Goal: Information Seeking & Learning: Learn about a topic

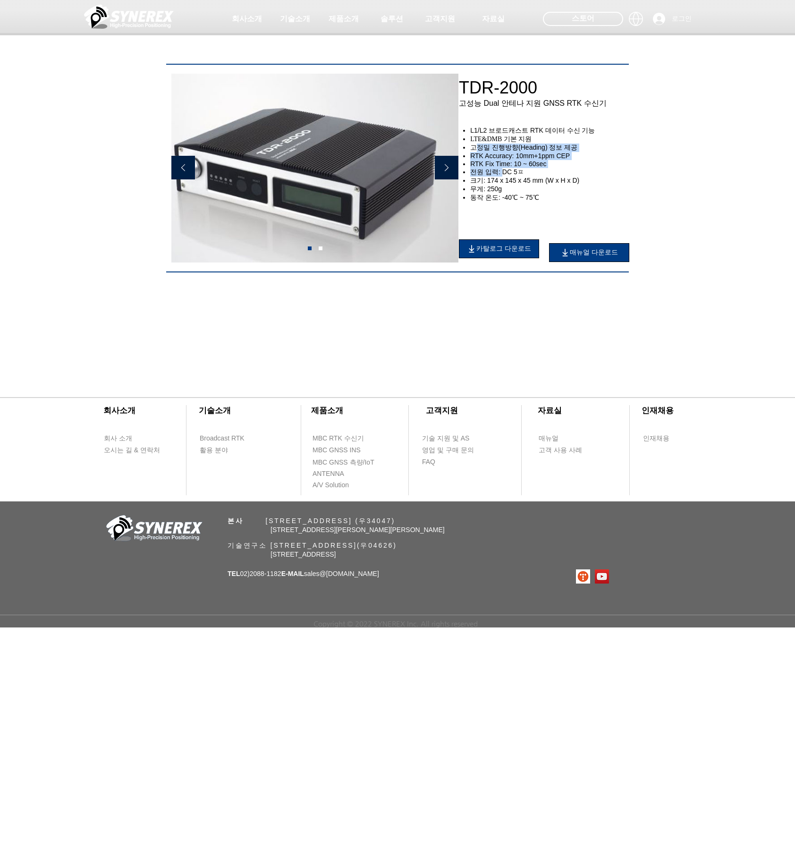
drag, startPoint x: 483, startPoint y: 155, endPoint x: 503, endPoint y: 178, distance: 30.5
click at [503, 178] on ul "L1/L2 브로드캐스트 RTK 데이터 수신 기능 LTE&DMB 기본 지원 고정밀 진행방향(Heading) 정보 제공 RTK Accuracy: …" at bounding box center [550, 165] width 176 height 76
click at [503, 176] on span "전원 입력: DC 5ㅍ" at bounding box center [497, 172] width 54 height 8
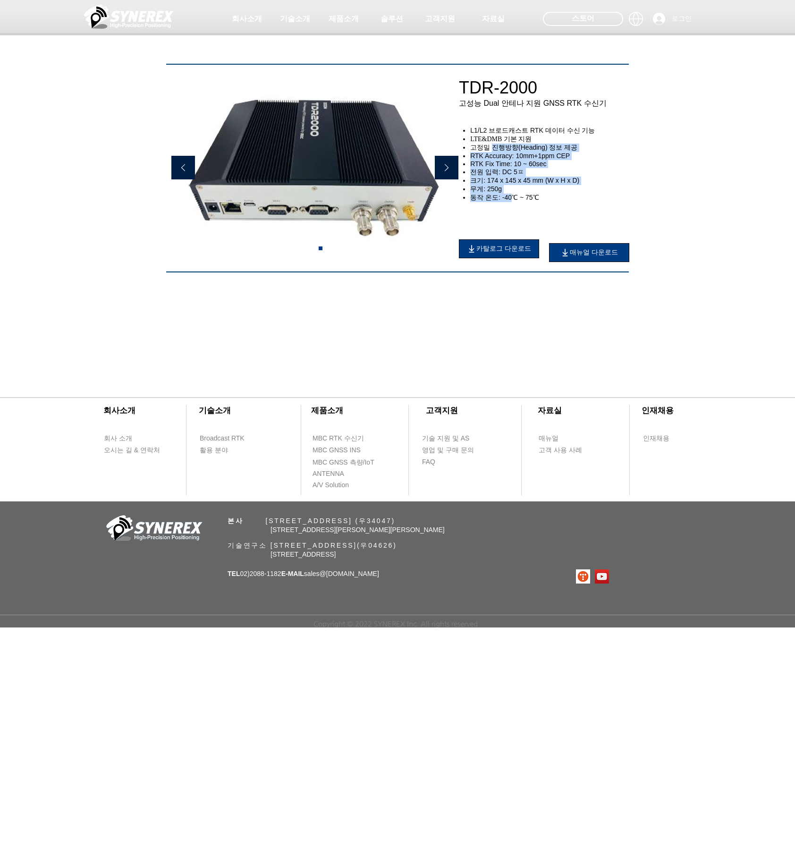
drag, startPoint x: 511, startPoint y: 200, endPoint x: 492, endPoint y: 151, distance: 52.9
click at [492, 151] on ul "L1/L2 브로드캐스트 RTK 데이터 수신 기능 LTE&DMB 기본 지원 고정밀 진행방향(Heading) 정보 제공 RTK Accuracy: …" at bounding box center [550, 165] width 176 height 76
click at [492, 151] on span "고정밀 진행방향(Heading) 정보 제공" at bounding box center [523, 147] width 107 height 8
click at [94, 22] on img at bounding box center [129, 16] width 90 height 28
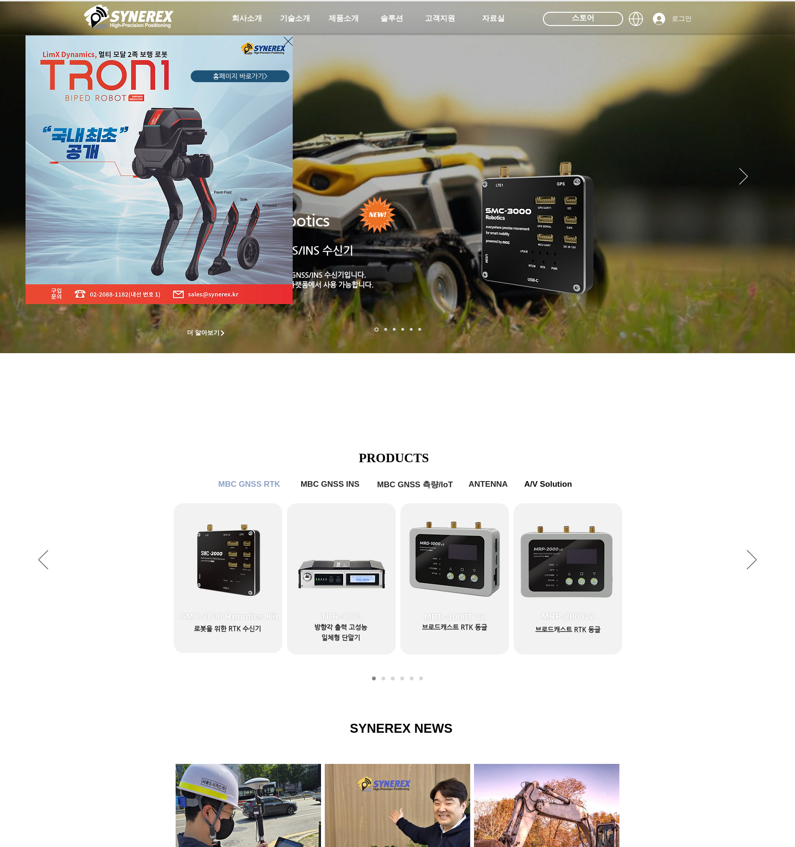
click at [346, 633] on div "LimX Dinamics" at bounding box center [397, 423] width 795 height 847
click at [336, 580] on div "LimX Dinamics" at bounding box center [397, 423] width 795 height 847
click at [336, 579] on div "LimX Dinamics" at bounding box center [397, 423] width 795 height 847
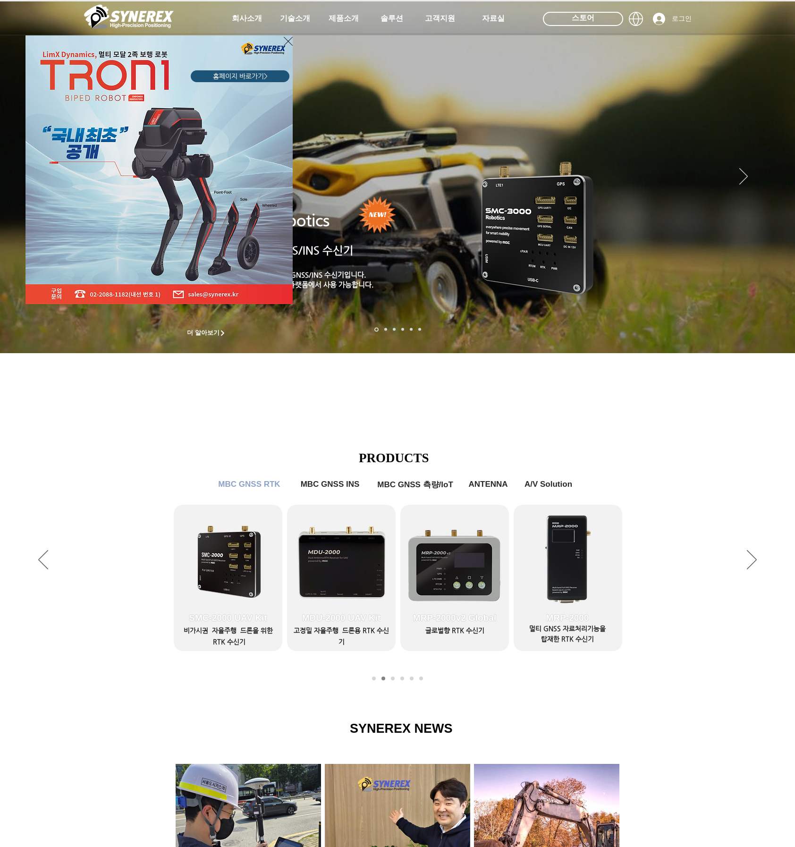
click at [357, 553] on div "LimX Dinamics" at bounding box center [397, 423] width 795 height 847
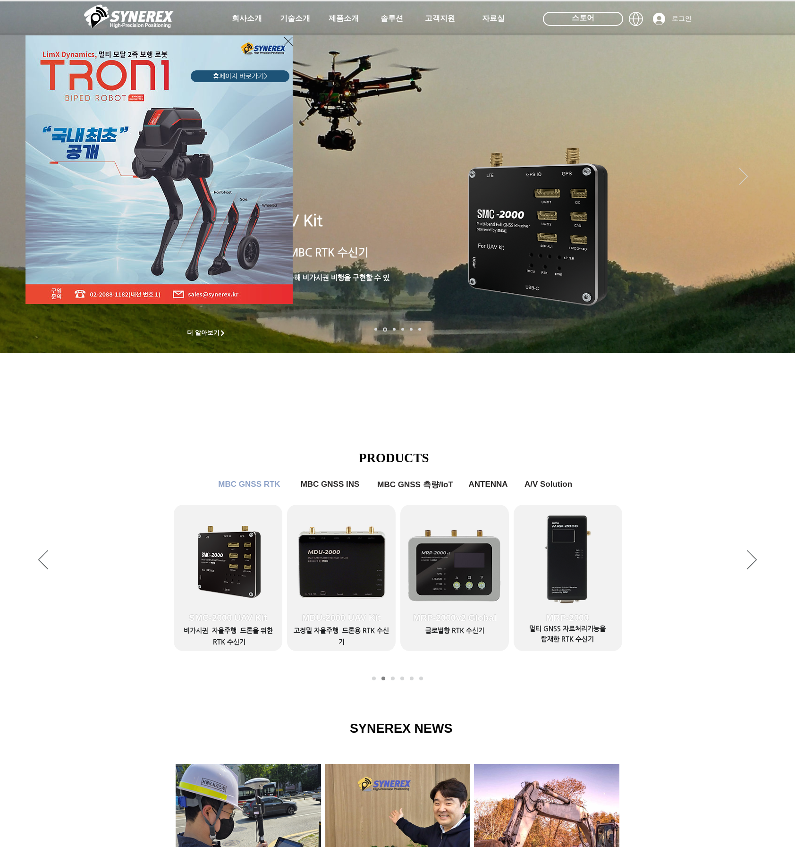
click at [776, 571] on div "LimX Dinamics" at bounding box center [397, 423] width 795 height 847
click at [345, 17] on div "LimX Dinamics" at bounding box center [397, 423] width 795 height 847
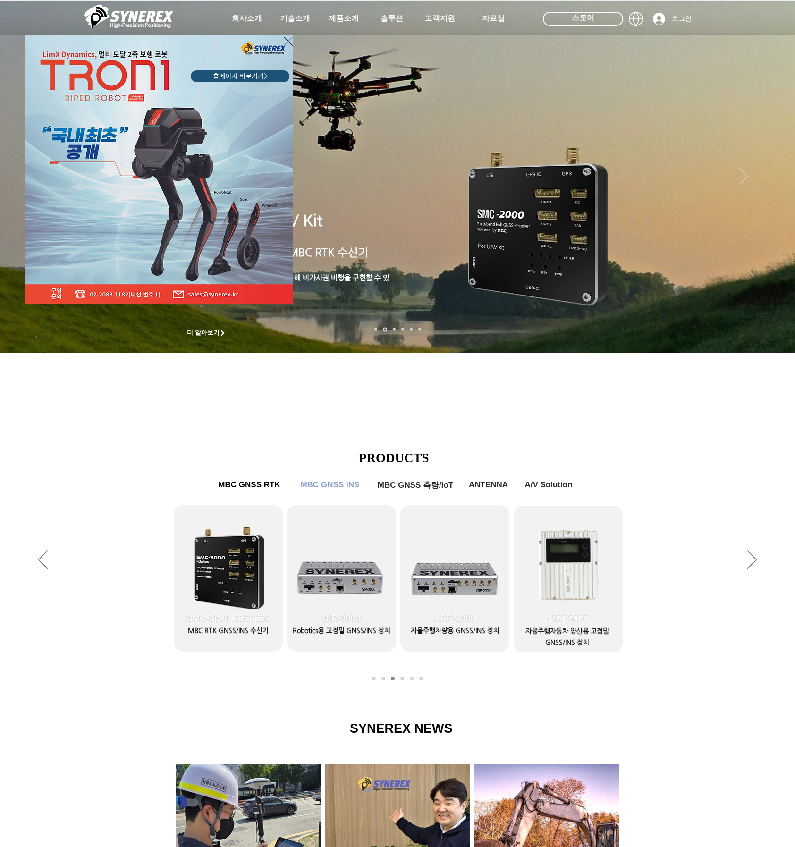
click at [772, 571] on div "LimX Dinamics" at bounding box center [397, 423] width 795 height 847
click at [774, 572] on div "LimX Dinamics" at bounding box center [397, 423] width 795 height 847
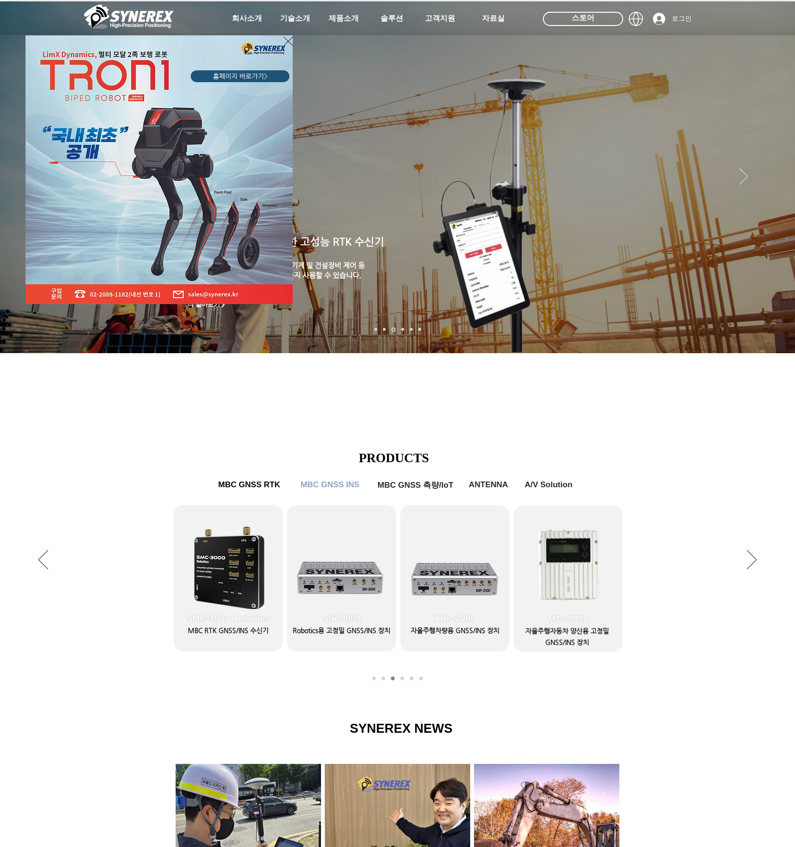
click at [288, 39] on icon "사이트로 돌아가기" at bounding box center [288, 41] width 9 height 12
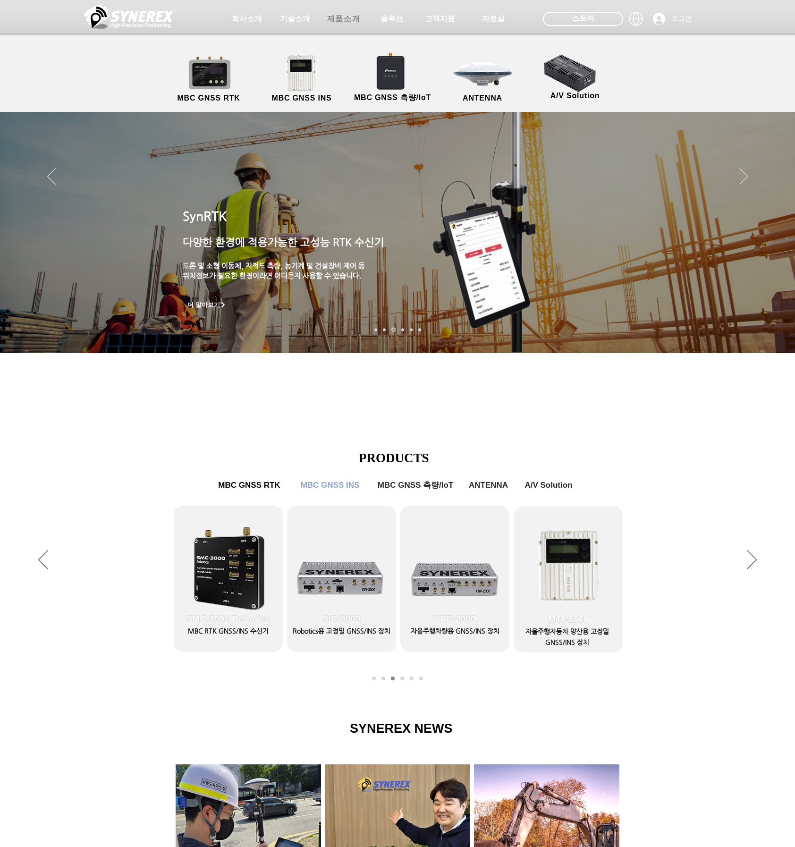
click at [345, 21] on span "제품소개" at bounding box center [343, 19] width 33 height 10
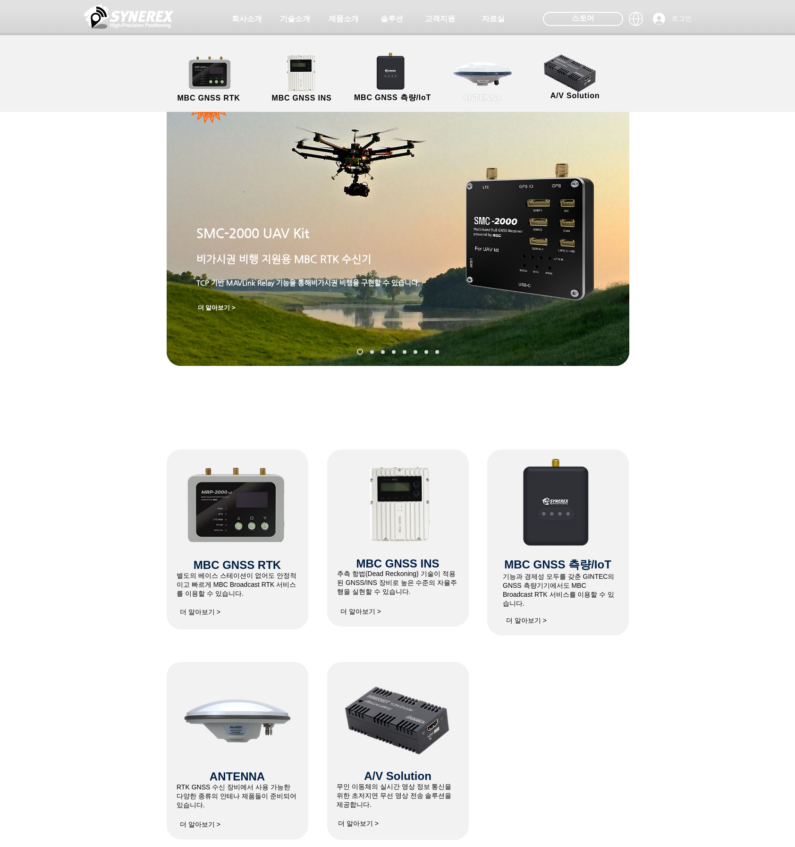
click at [485, 82] on link "ANTENNA" at bounding box center [482, 79] width 85 height 50
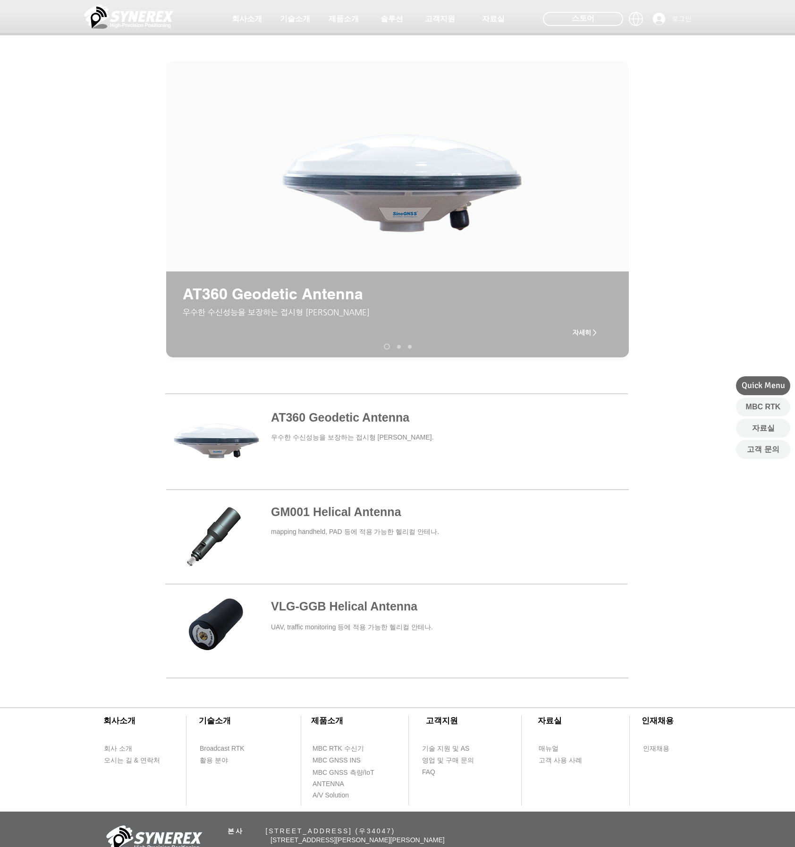
click at [335, 430] on span at bounding box center [396, 441] width 462 height 87
